Goal: Task Accomplishment & Management: Use online tool/utility

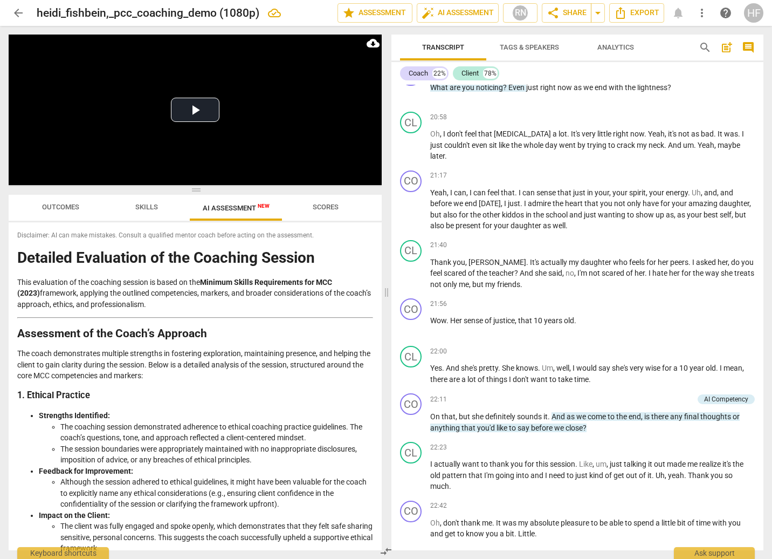
click at [19, 11] on span "arrow_back" at bounding box center [18, 12] width 13 height 13
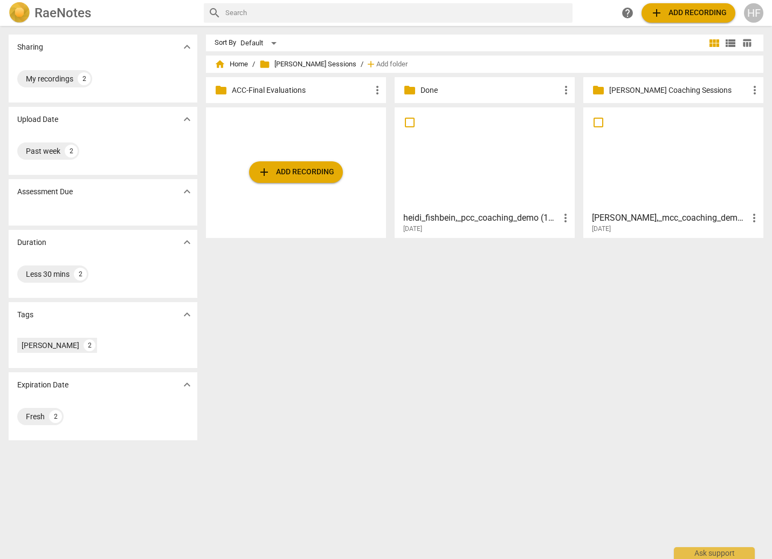
click at [641, 211] on h3 "[PERSON_NAME],_mcc_coaching_demo (360p)" at bounding box center [670, 217] width 156 height 13
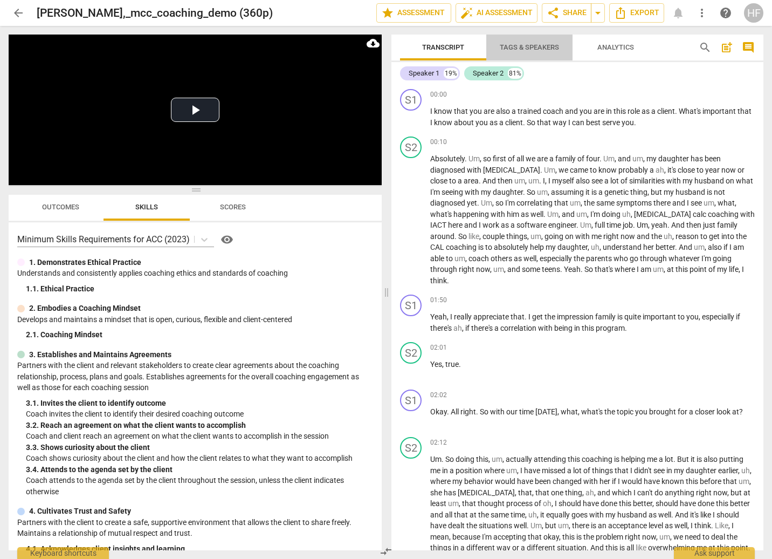
click at [527, 46] on span "Tags & Speakers" at bounding box center [529, 47] width 59 height 8
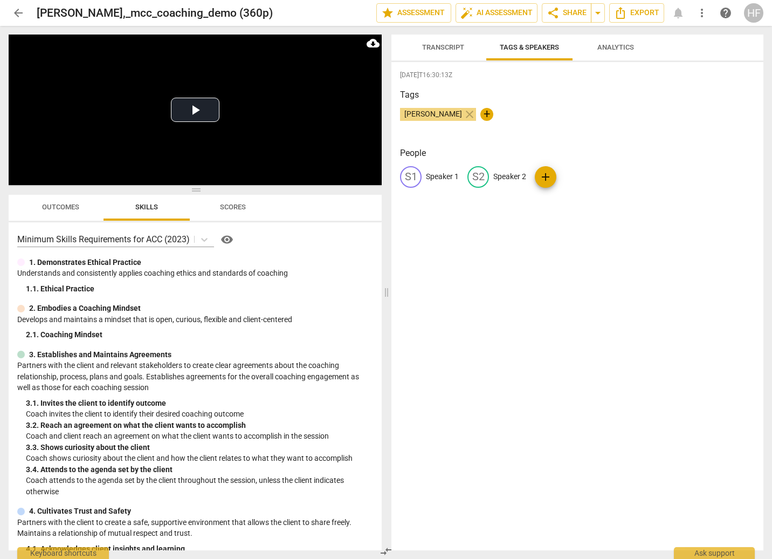
click at [445, 176] on p "Speaker 1" at bounding box center [442, 176] width 33 height 11
type input "Coach"
click at [570, 173] on p "Speaker 2" at bounding box center [580, 176] width 33 height 11
type input "Client"
click at [662, 94] on h3 "Tags" at bounding box center [577, 94] width 355 height 13
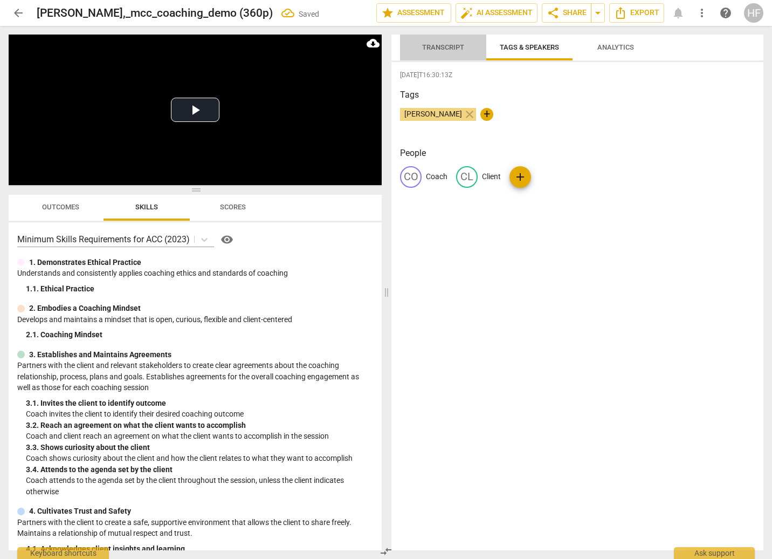
click at [449, 44] on span "Transcript" at bounding box center [443, 47] width 42 height 8
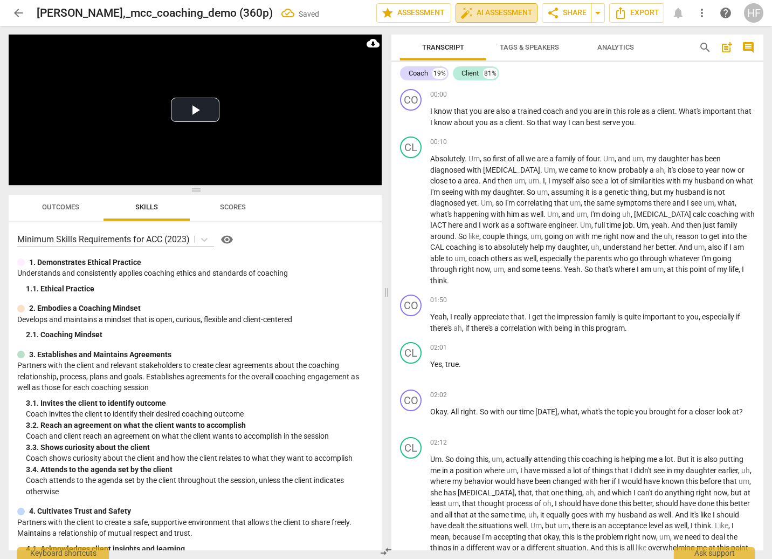
click at [488, 13] on span "auto_fix_high AI Assessment" at bounding box center [497, 12] width 72 height 13
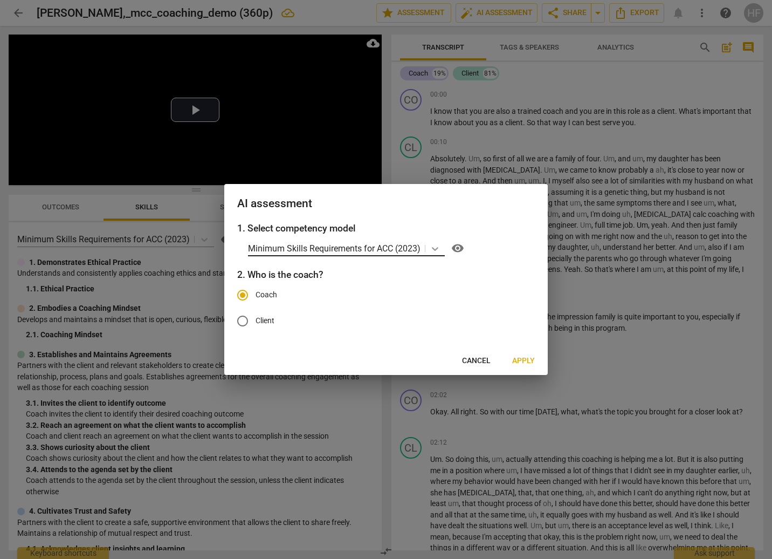
click at [435, 246] on icon at bounding box center [435, 248] width 11 height 11
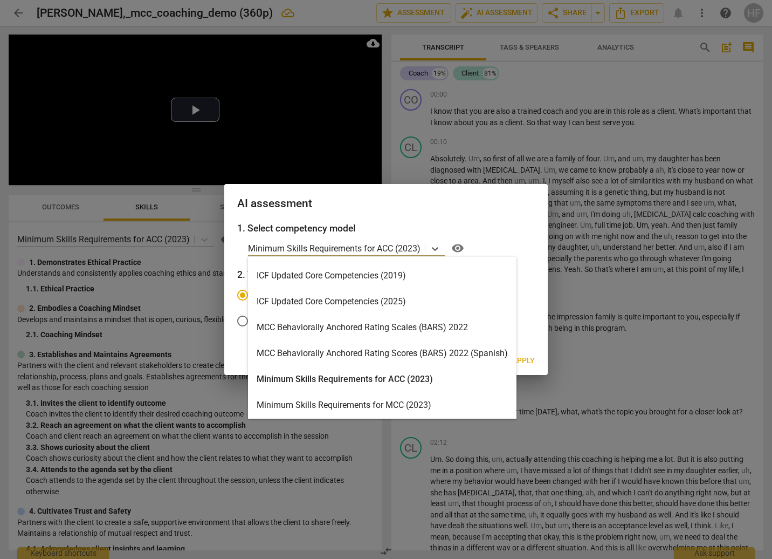
scroll to position [334, 0]
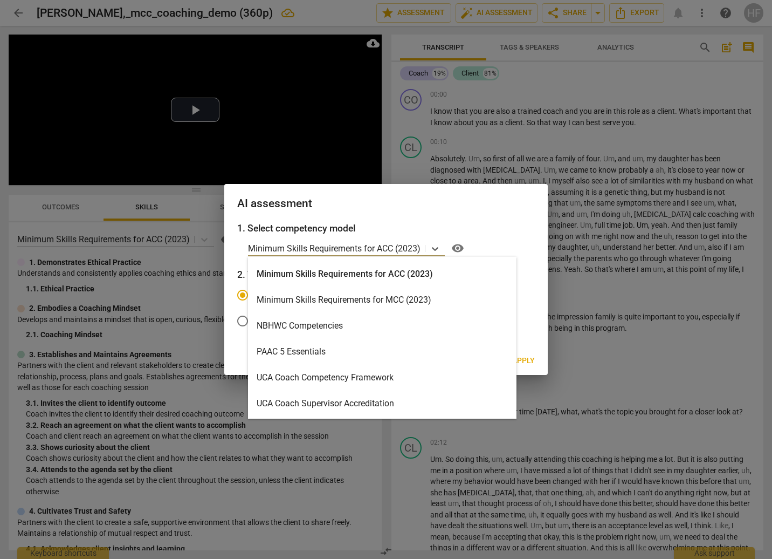
click at [394, 292] on div "Minimum Skills Requirements for MCC (2023)" at bounding box center [382, 300] width 269 height 26
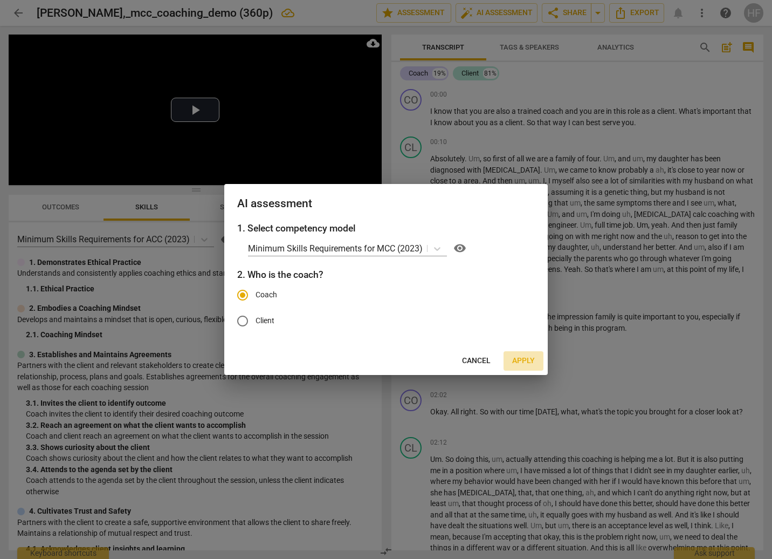
click at [521, 357] on span "Apply" at bounding box center [523, 360] width 23 height 11
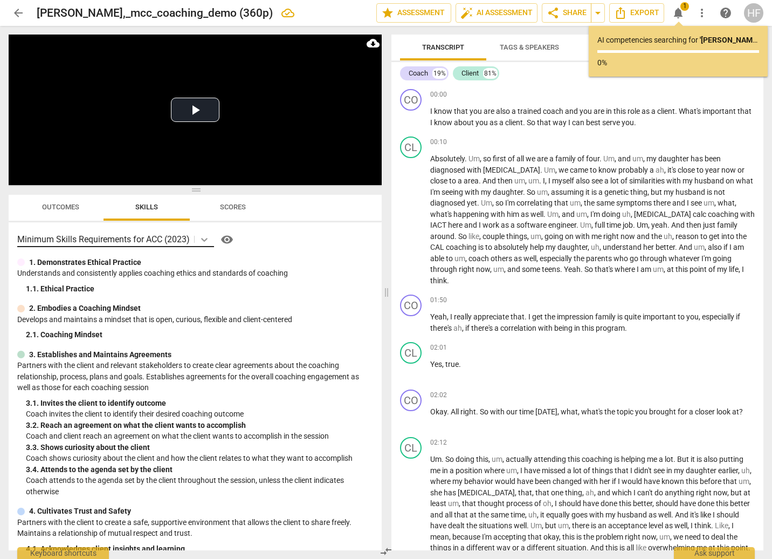
click at [203, 238] on icon at bounding box center [204, 239] width 11 height 11
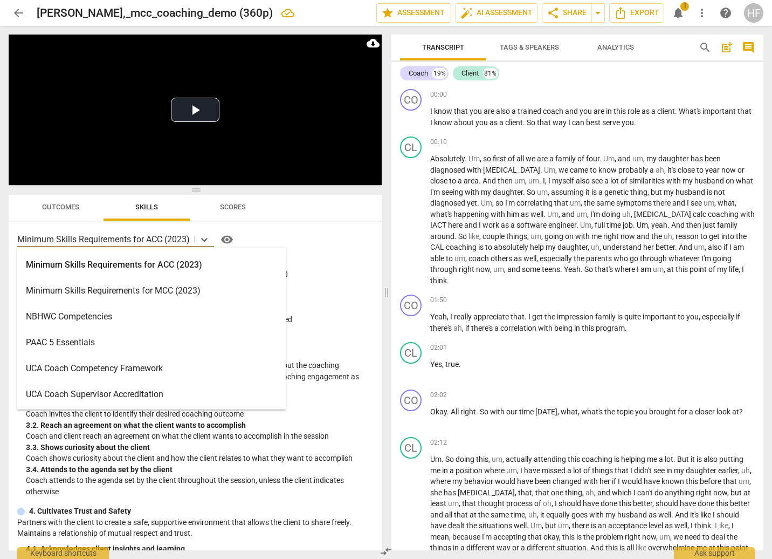
click at [192, 287] on div "Minimum Skills Requirements for MCC (2023)" at bounding box center [151, 291] width 269 height 26
